Goal: Task Accomplishment & Management: Complete application form

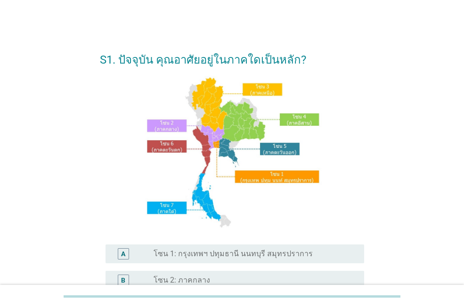
scroll to position [47, 0]
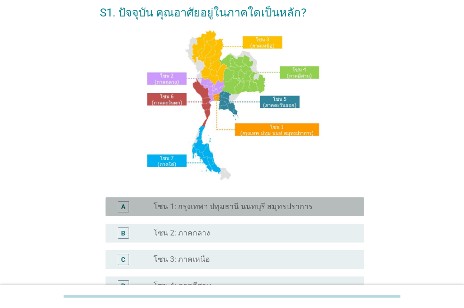
click at [284, 209] on label "โซน 1: กรุงเทพฯ ปทุมธานี นนทบุรี สมุทรปราการ" at bounding box center [232, 206] width 159 height 9
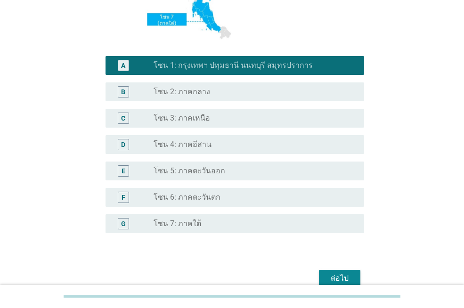
scroll to position [235, 0]
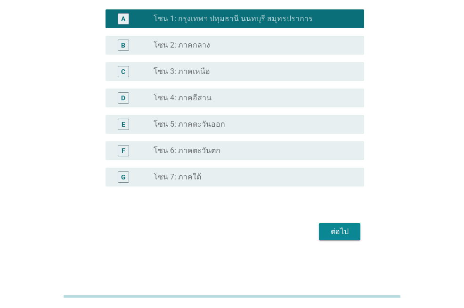
click at [343, 230] on div "ต่อไป" at bounding box center [339, 231] width 26 height 11
click at [343, 230] on div "ต่อไป" at bounding box center [232, 231] width 264 height 23
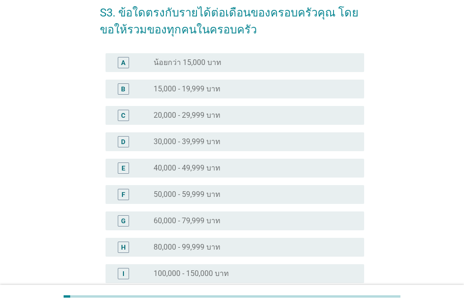
scroll to position [141, 0]
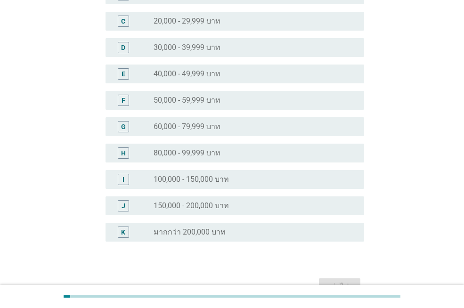
click at [316, 228] on div "radio_button_unchecked มากกว่า 200,000 บาท" at bounding box center [250, 231] width 195 height 9
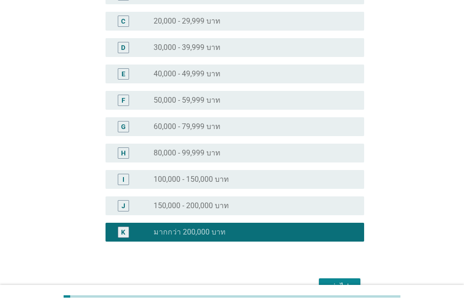
scroll to position [188, 0]
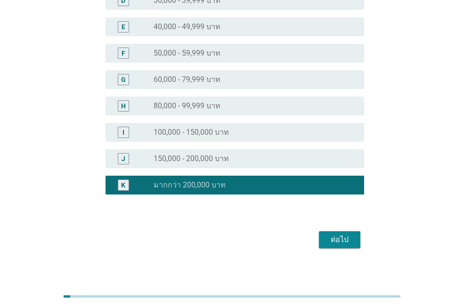
click at [343, 243] on div "ต่อไป" at bounding box center [339, 239] width 26 height 11
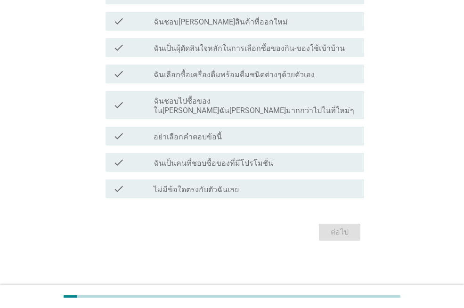
scroll to position [0, 0]
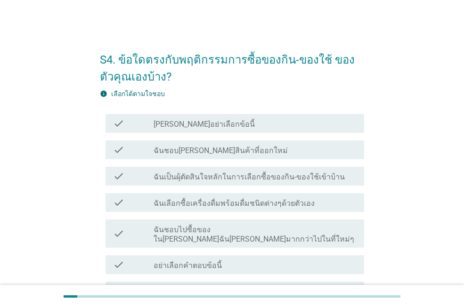
click at [325, 180] on label "ฉันเป็นผุ้ตัดสินใจหลักในการเลือกซื้อของกิน-ของใช้เข้าบ้าน" at bounding box center [248, 176] width 191 height 9
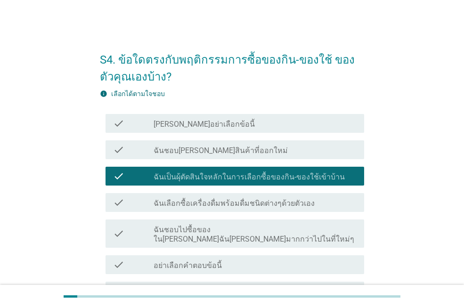
scroll to position [94, 0]
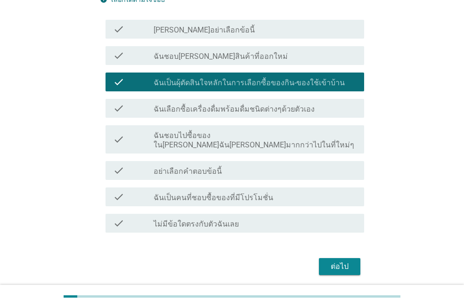
click at [294, 195] on div "check check_box_outline_blank ฉันเป็นคนที่ชอบซื้อของที่มีโปรโมชั่น" at bounding box center [234, 196] width 258 height 19
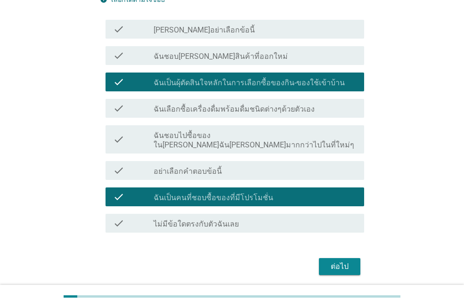
click at [339, 261] on div "ต่อไป" at bounding box center [339, 266] width 26 height 11
click at [339, 255] on div "ต่อไป" at bounding box center [232, 266] width 264 height 23
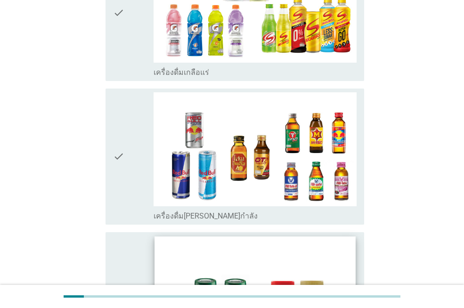
scroll to position [1882, 0]
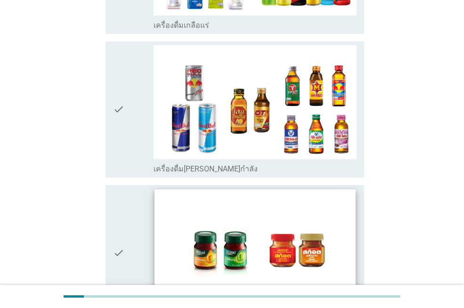
click at [287, 206] on img at bounding box center [254, 245] width 200 height 113
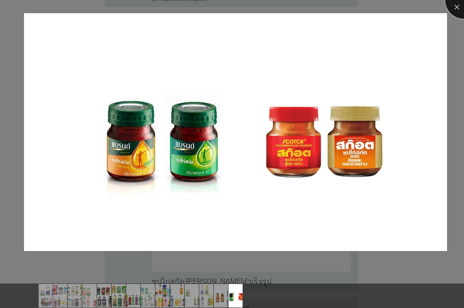
click at [452, 3] on div at bounding box center [464, 0] width 38 height 38
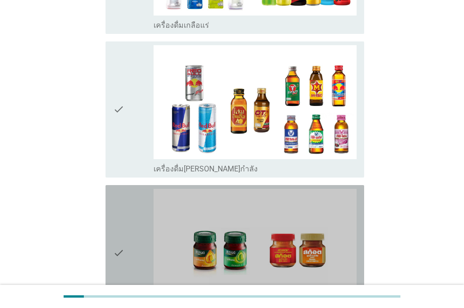
click at [131, 221] on div "check" at bounding box center [133, 253] width 40 height 128
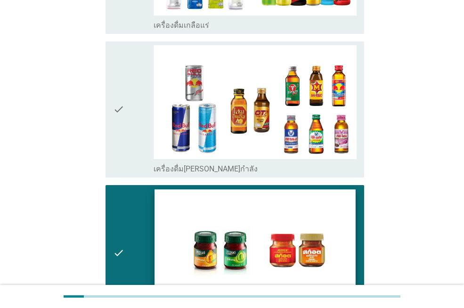
scroll to position [1996, 0]
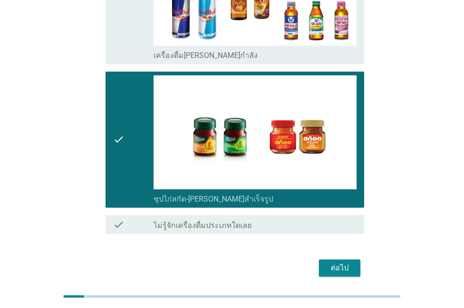
click at [328, 262] on div "ต่อไป" at bounding box center [339, 267] width 26 height 11
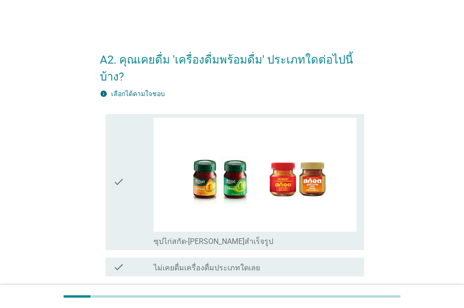
click at [126, 170] on div "check" at bounding box center [133, 182] width 40 height 128
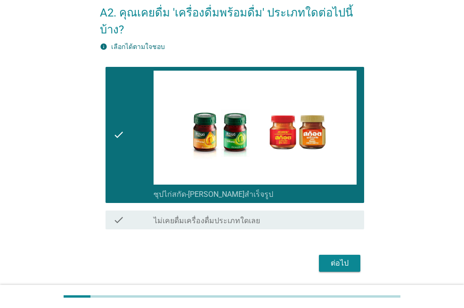
scroll to position [61, 0]
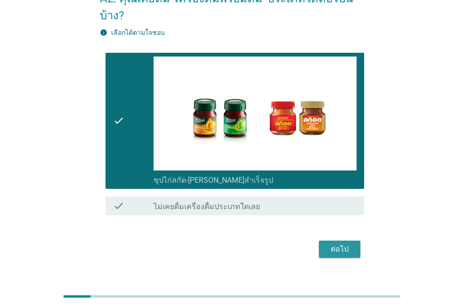
click at [342, 243] on div "ต่อไป" at bounding box center [339, 248] width 26 height 11
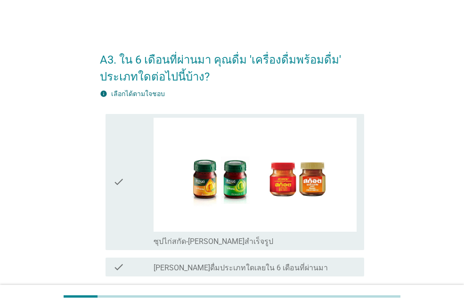
scroll to position [78, 0]
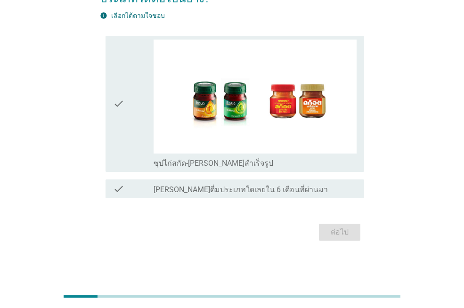
click at [113, 101] on icon "check" at bounding box center [118, 104] width 11 height 128
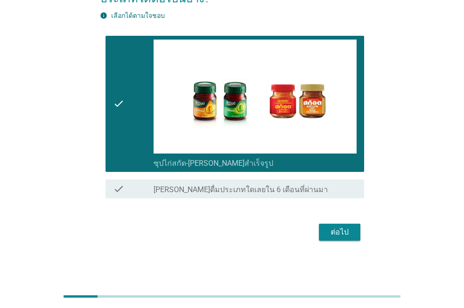
click at [340, 232] on div "ต่อไป" at bounding box center [339, 231] width 26 height 11
click at [340, 232] on div "ต่อไป" at bounding box center [232, 232] width 264 height 23
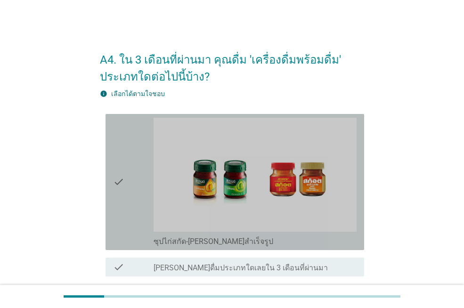
click at [117, 184] on icon "check" at bounding box center [118, 182] width 11 height 128
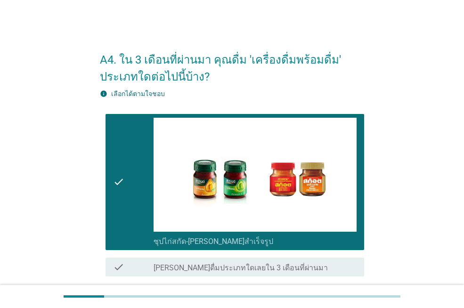
scroll to position [78, 0]
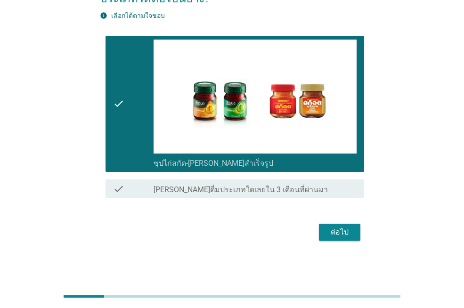
click at [330, 232] on div "ต่อไป" at bounding box center [339, 231] width 26 height 11
click at [304, 191] on div "check_box_outline_blank [PERSON_NAME]ดื่มประเภทใดเลยใน 3 เดือนที่ผ่านมา" at bounding box center [254, 188] width 203 height 11
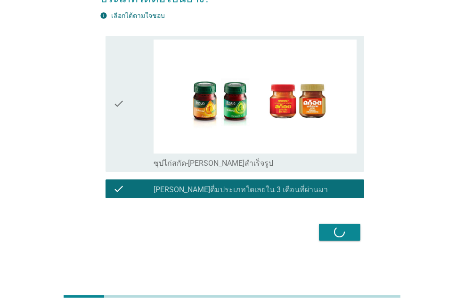
click at [340, 235] on div "ต่อไป" at bounding box center [232, 232] width 264 height 23
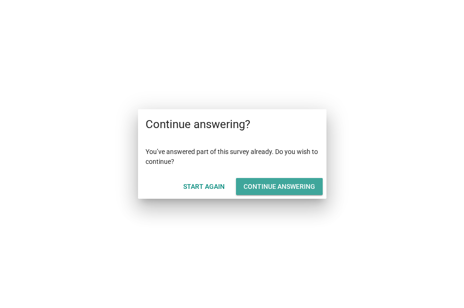
click at [274, 187] on div "Continue answering" at bounding box center [279, 187] width 72 height 10
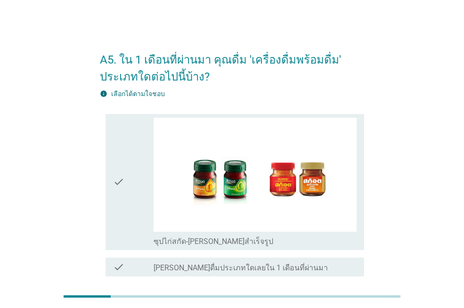
scroll to position [78, 0]
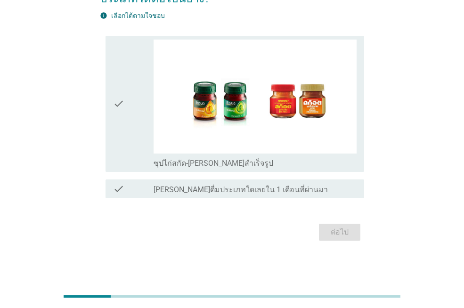
click at [282, 192] on div "check_box_outline_blank ไม่ได้ดื่มประเภทใดเลยใน 1 เดือนที่ผ่านมา" at bounding box center [254, 188] width 203 height 11
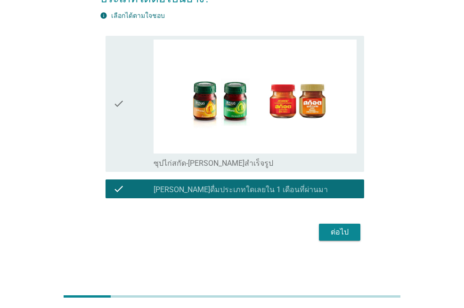
click at [338, 240] on button "ต่อไป" at bounding box center [339, 232] width 41 height 17
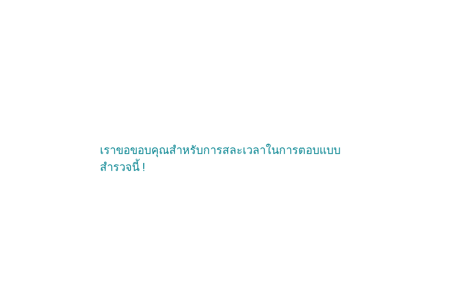
scroll to position [0, 0]
